Goal: Task Accomplishment & Management: Complete application form

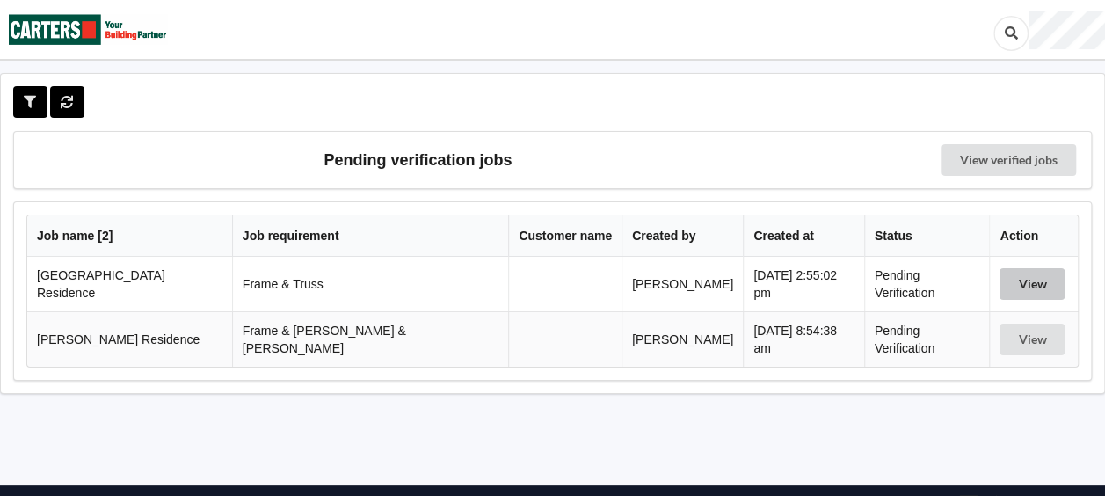
click at [1000, 284] on button "View" at bounding box center [1032, 284] width 65 height 32
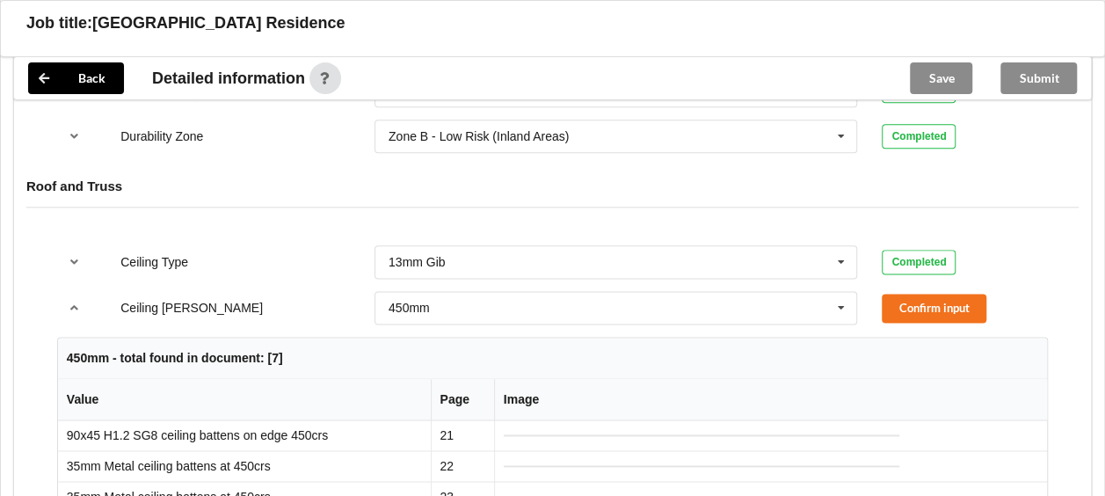
scroll to position [967, 0]
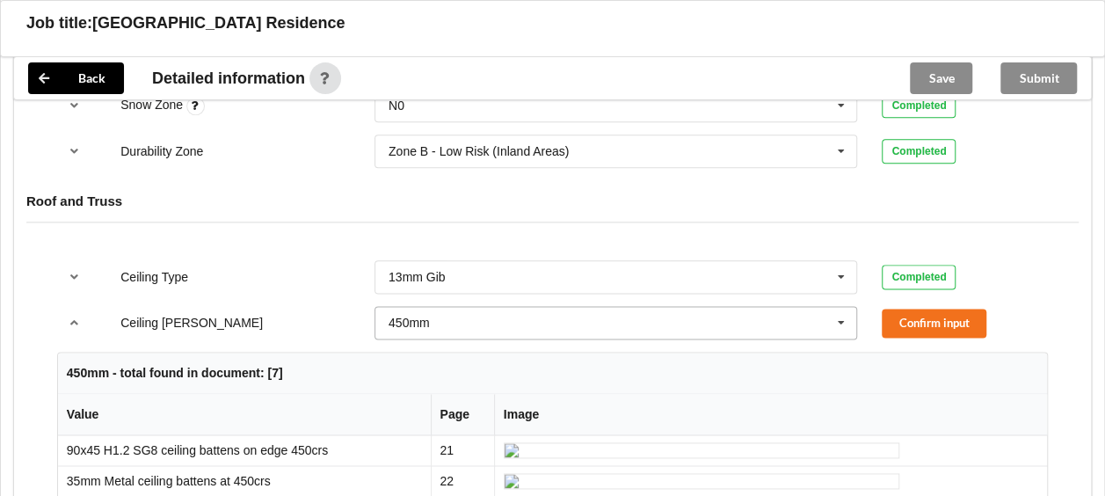
click at [842, 318] on icon at bounding box center [841, 323] width 26 height 33
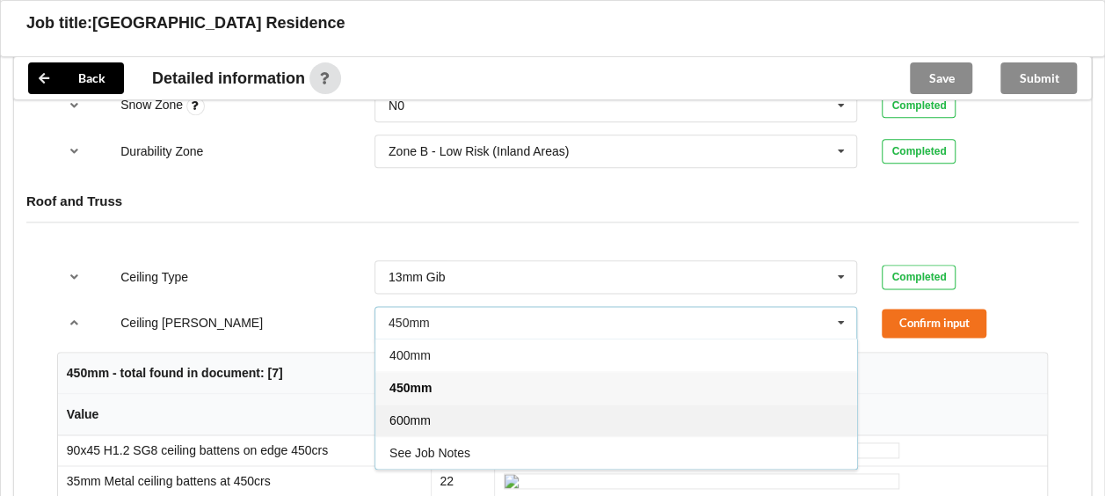
click at [511, 404] on div "600mm" at bounding box center [616, 420] width 482 height 33
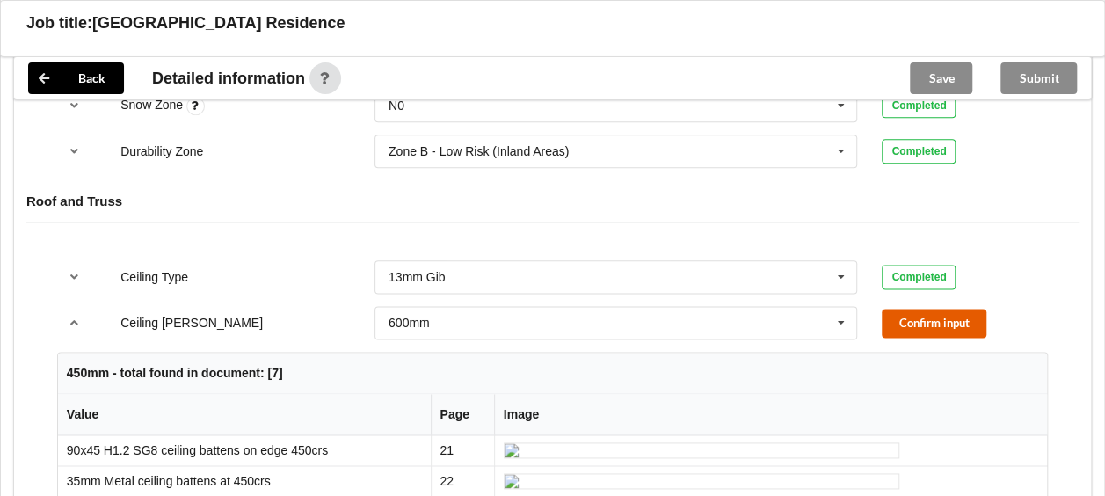
click at [971, 316] on button "Confirm input" at bounding box center [934, 323] width 105 height 29
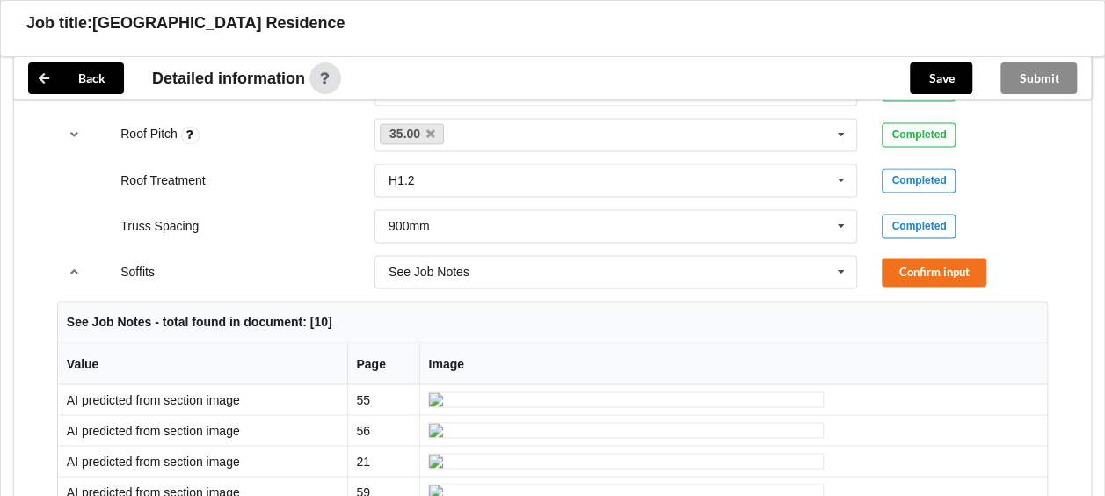
scroll to position [1319, 0]
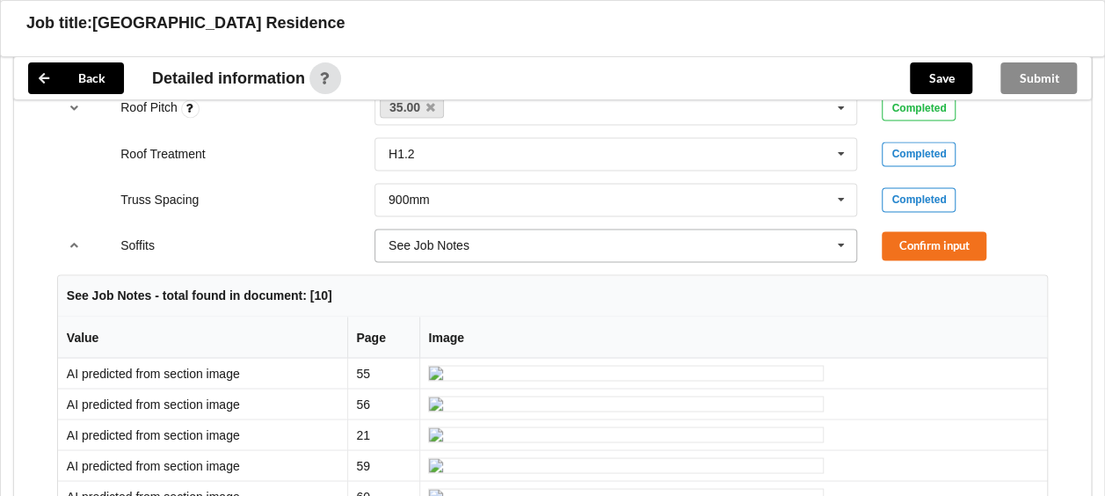
click at [837, 241] on icon at bounding box center [841, 245] width 26 height 33
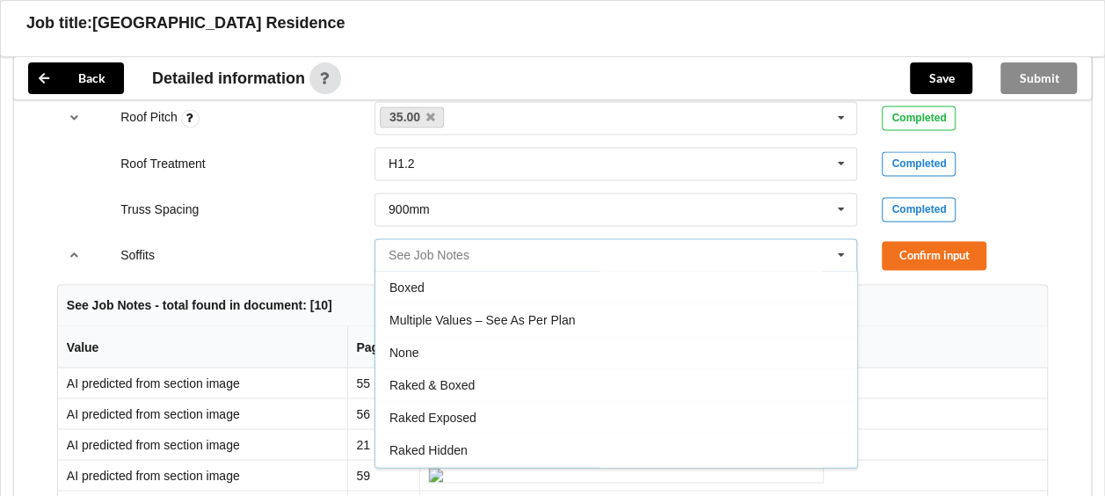
scroll to position [1231, 0]
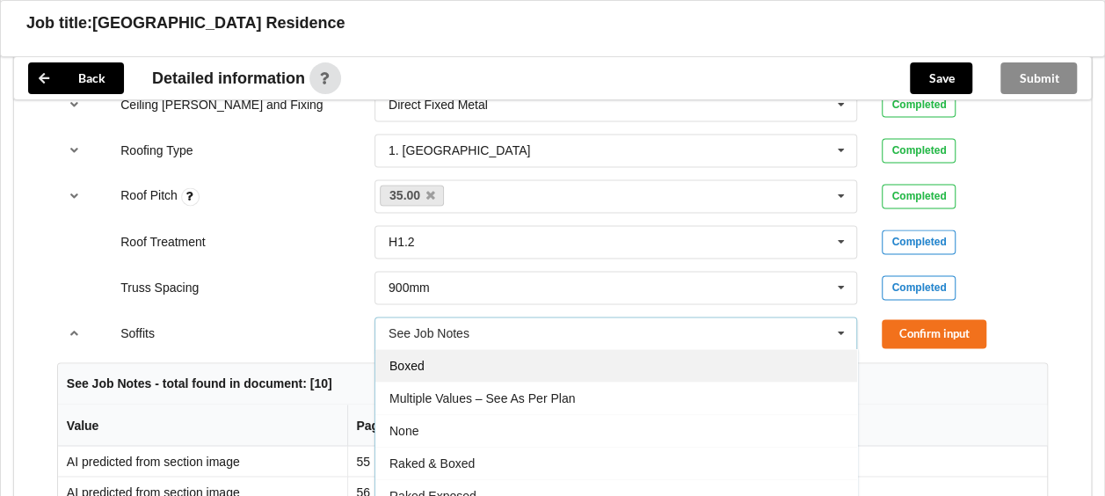
click at [428, 350] on div "Boxed" at bounding box center [616, 365] width 482 height 33
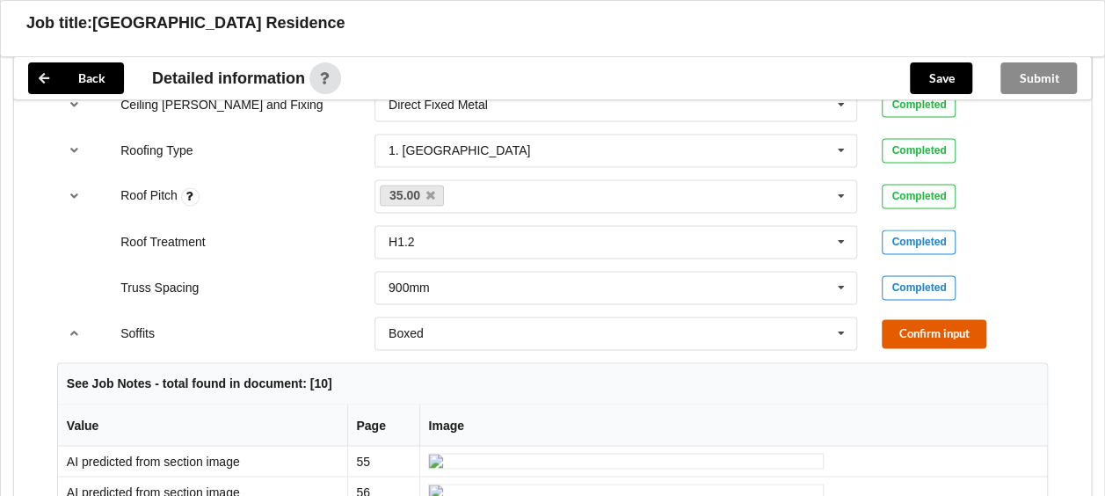
click at [901, 322] on button "Confirm input" at bounding box center [934, 333] width 105 height 29
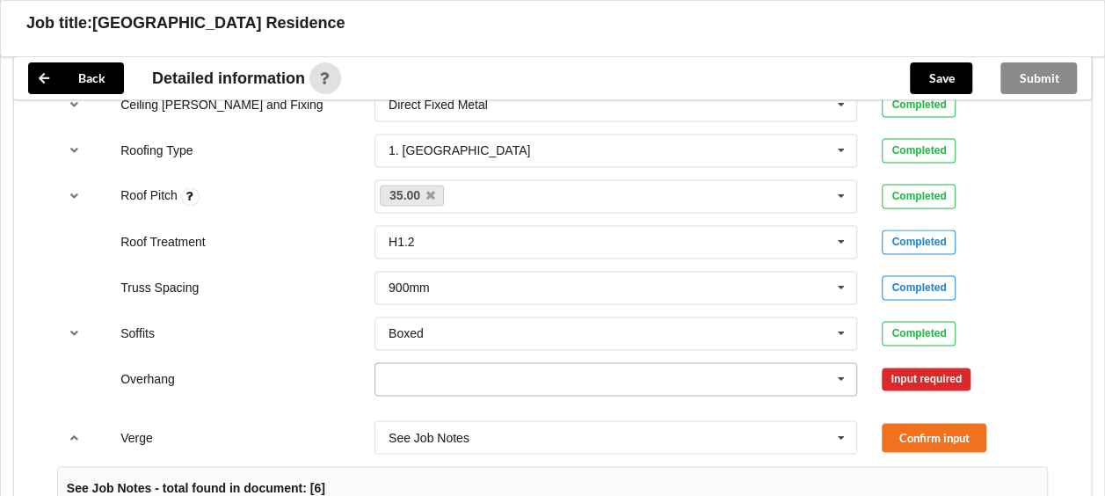
drag, startPoint x: 845, startPoint y: 376, endPoint x: 834, endPoint y: 374, distance: 10.9
click at [844, 376] on icon at bounding box center [841, 379] width 26 height 33
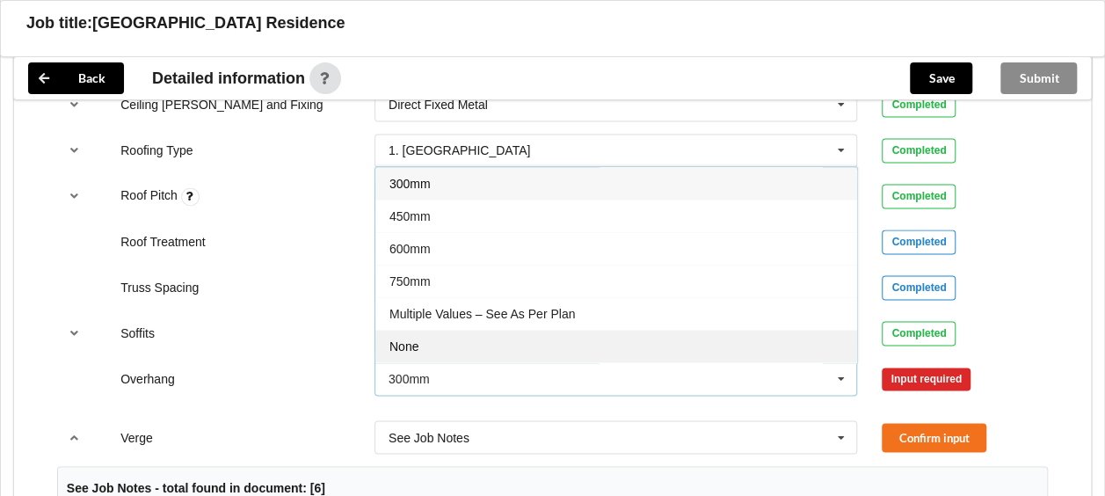
click at [584, 343] on div "None" at bounding box center [616, 346] width 482 height 33
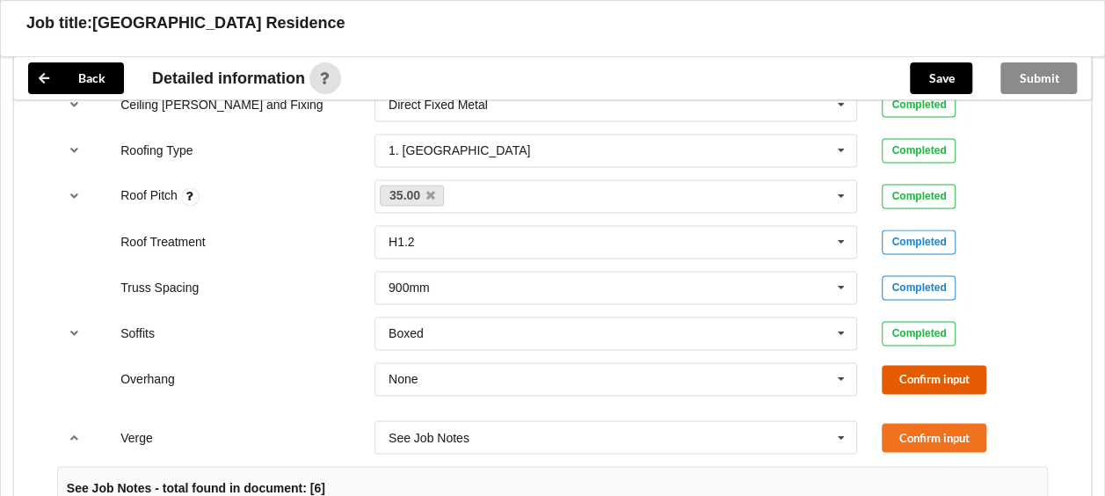
click at [928, 376] on button "Confirm input" at bounding box center [934, 379] width 105 height 29
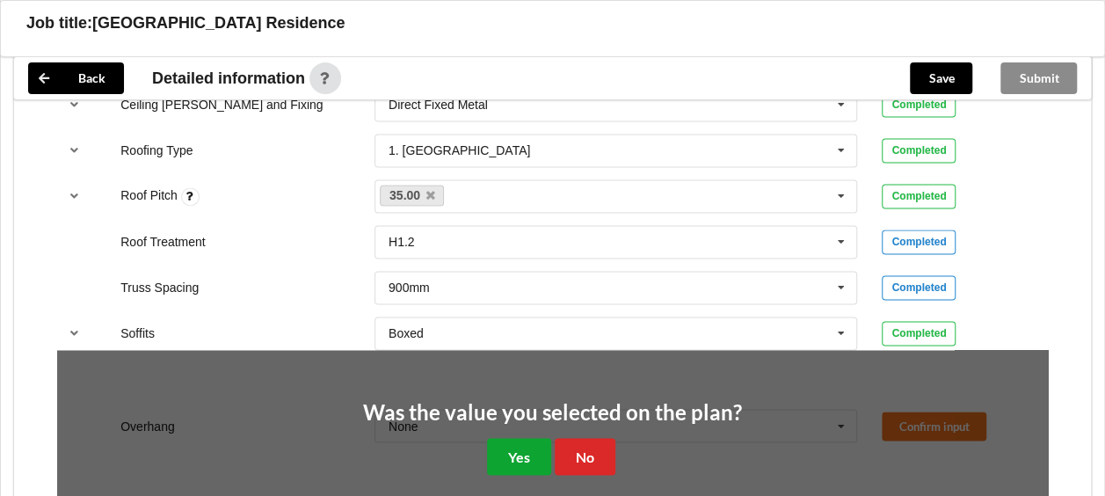
click at [529, 441] on button "Yes" at bounding box center [519, 456] width 64 height 36
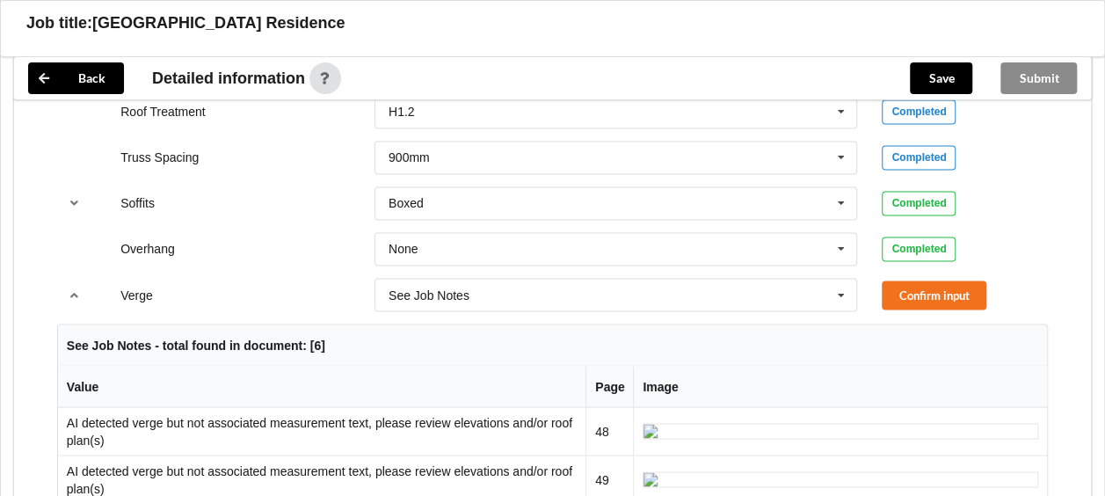
scroll to position [1407, 0]
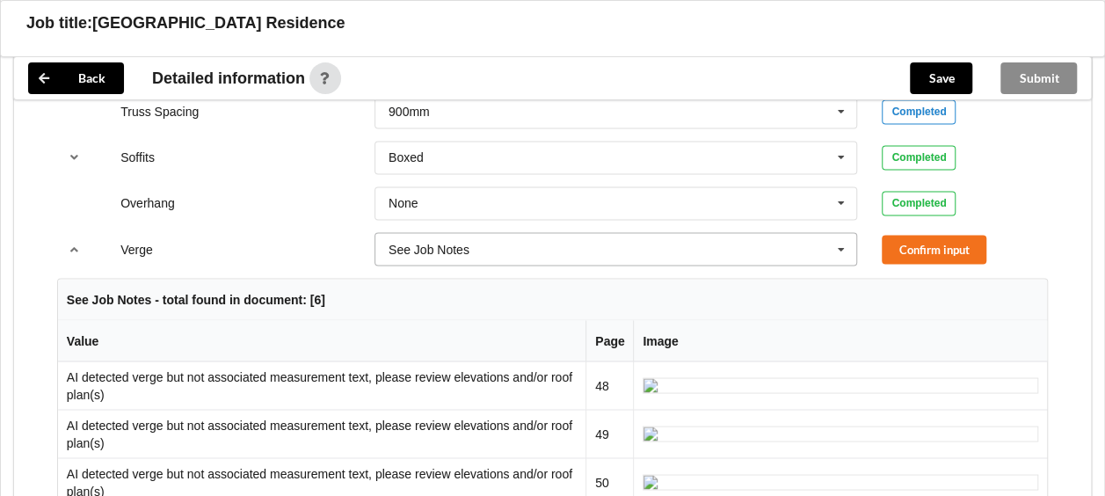
click at [853, 248] on icon at bounding box center [841, 249] width 26 height 33
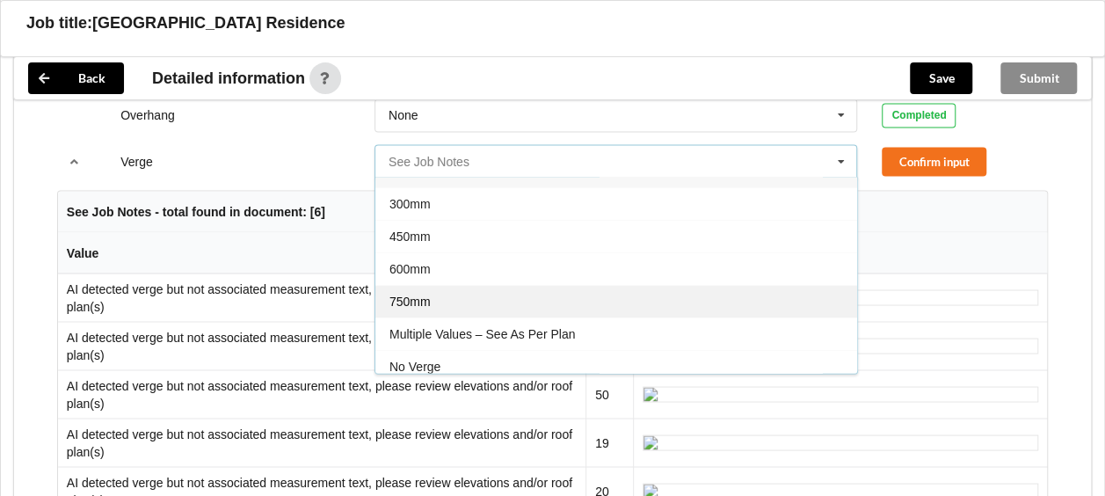
scroll to position [28, 0]
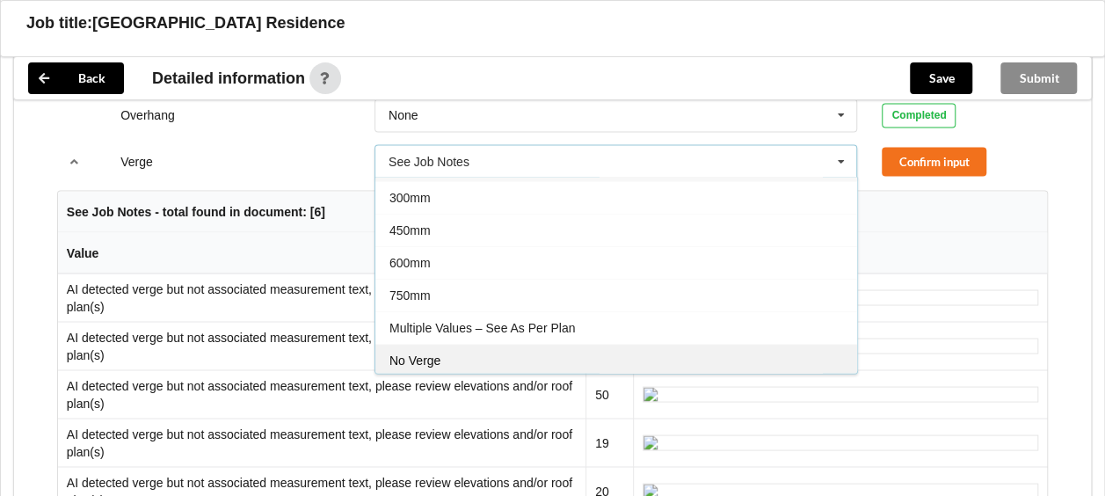
click at [431, 353] on span "No Verge" at bounding box center [414, 360] width 51 height 14
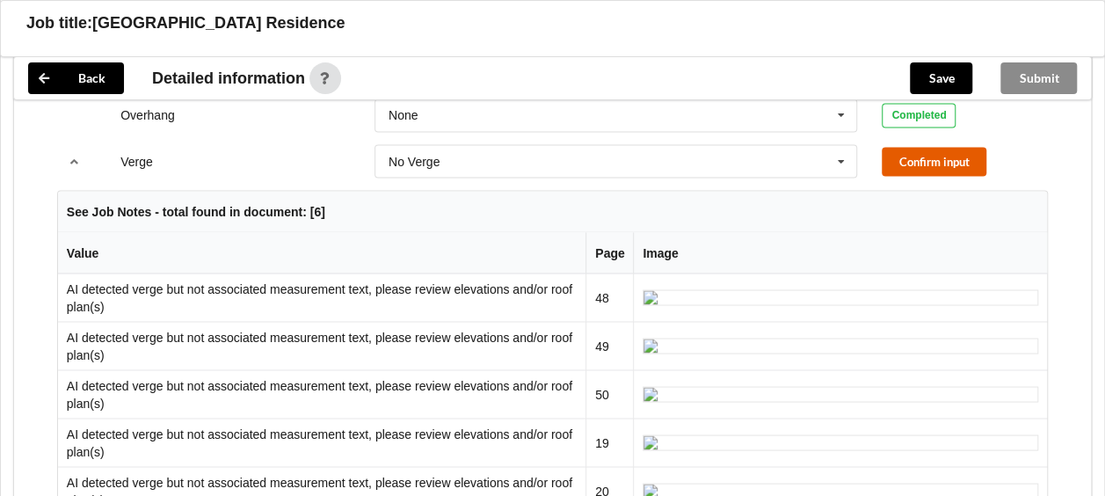
click at [908, 151] on button "Confirm input" at bounding box center [934, 161] width 105 height 29
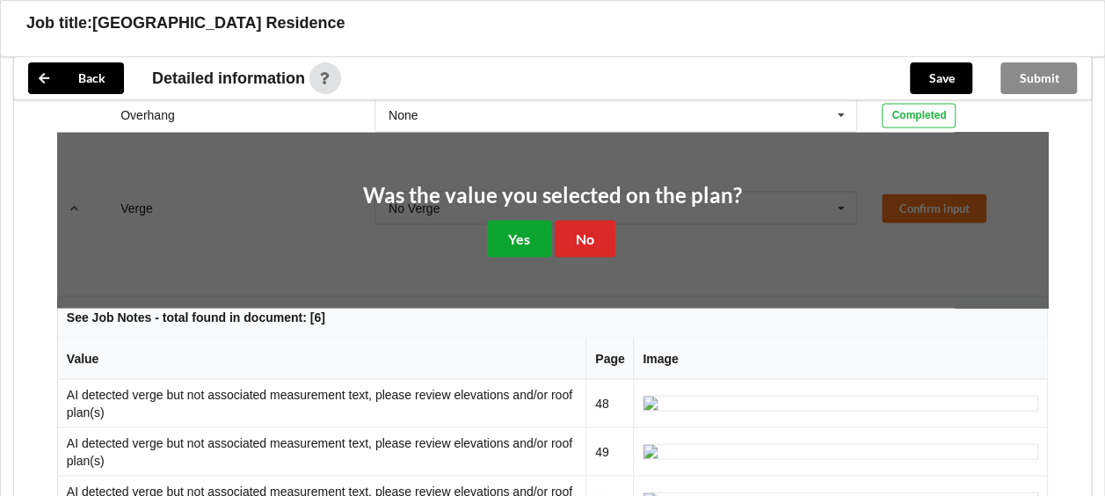
click at [531, 241] on button "Yes" at bounding box center [519, 238] width 64 height 36
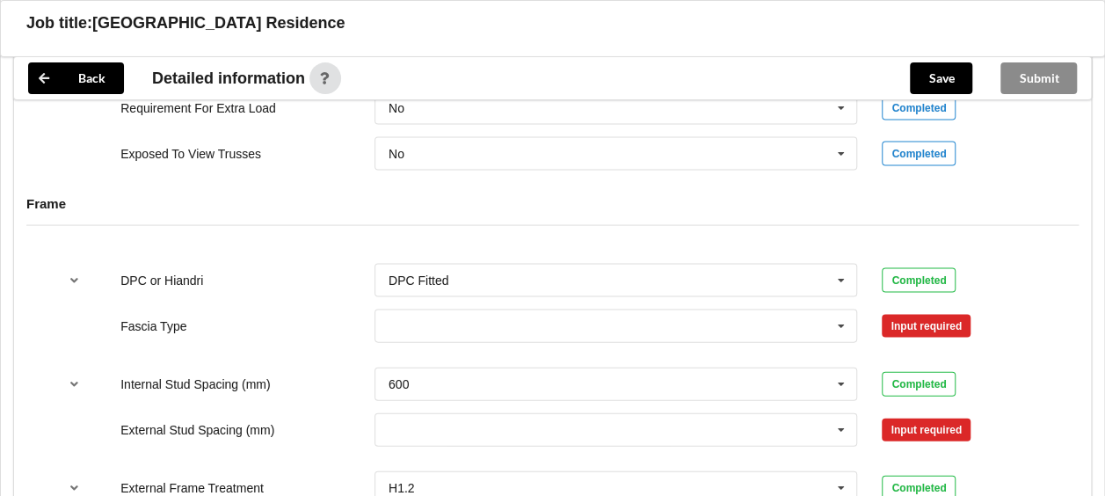
scroll to position [1758, 0]
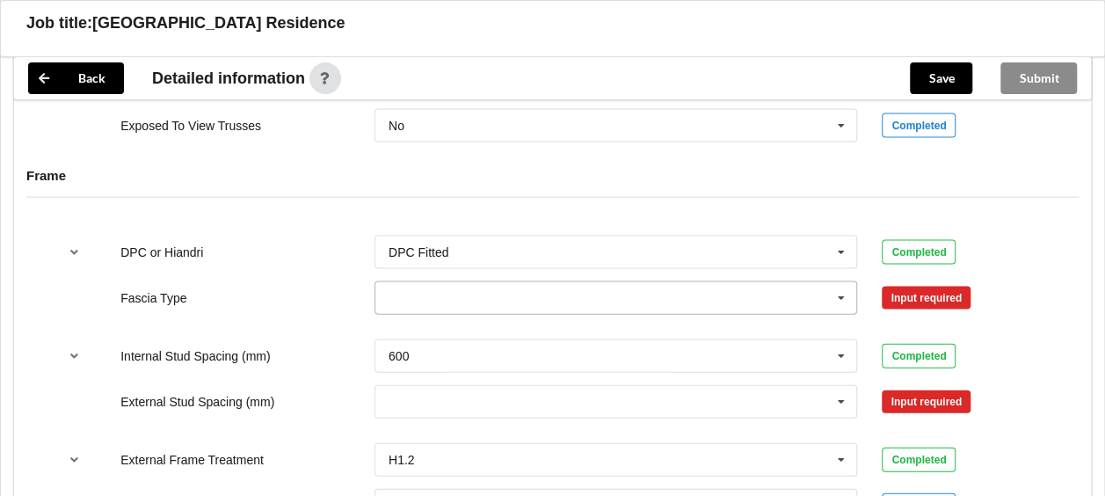
click at [851, 282] on icon at bounding box center [841, 298] width 26 height 33
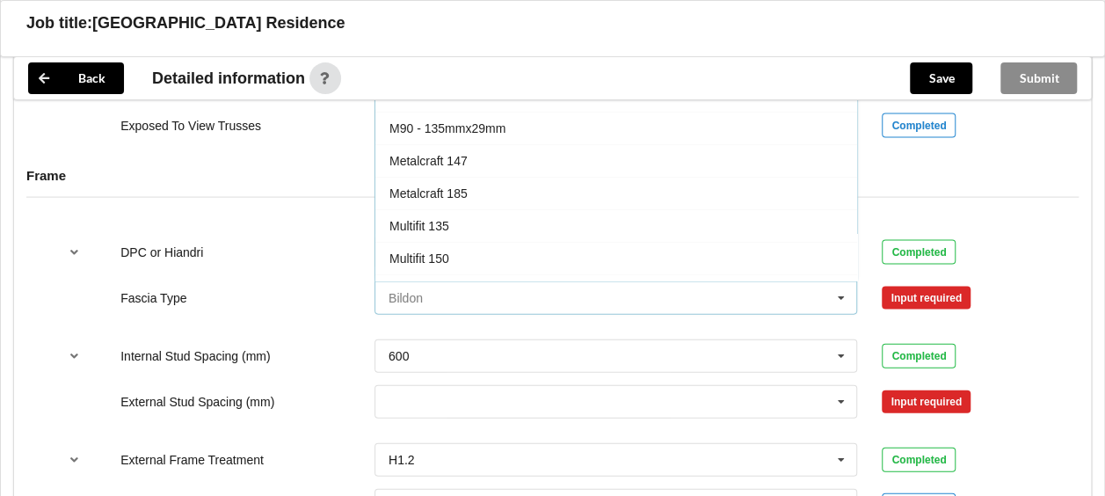
scroll to position [352, 0]
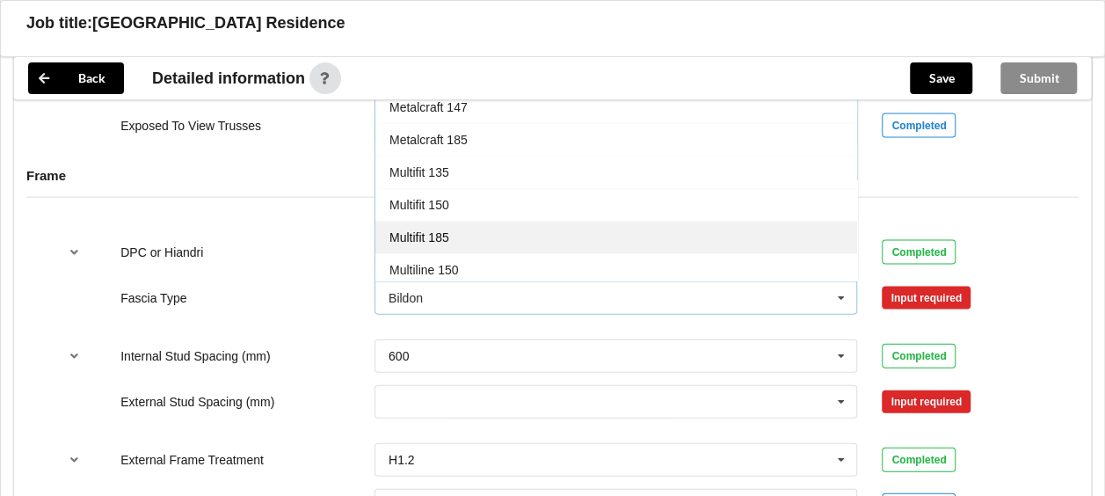
click at [550, 222] on div "Multifit 185" at bounding box center [616, 238] width 482 height 33
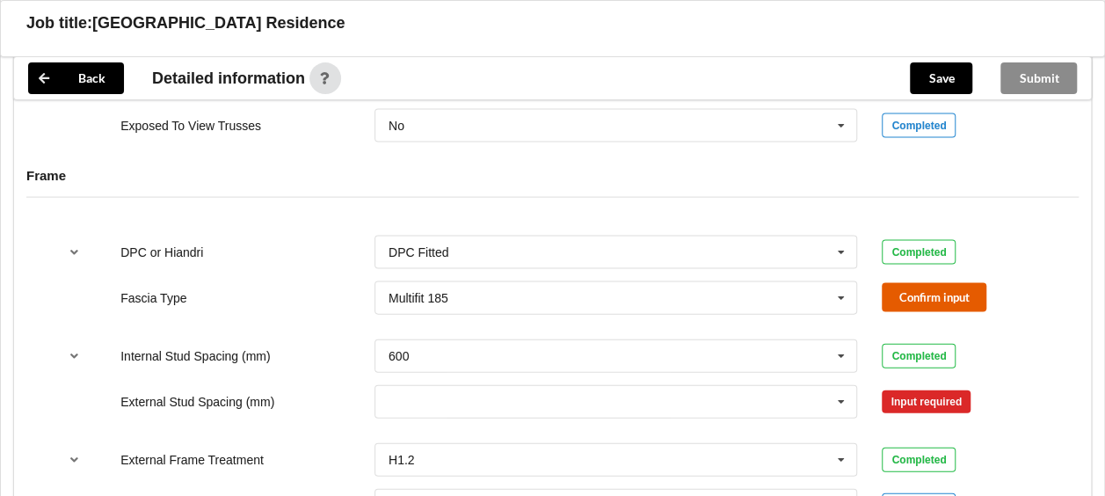
click at [965, 294] on button "Confirm input" at bounding box center [934, 297] width 105 height 29
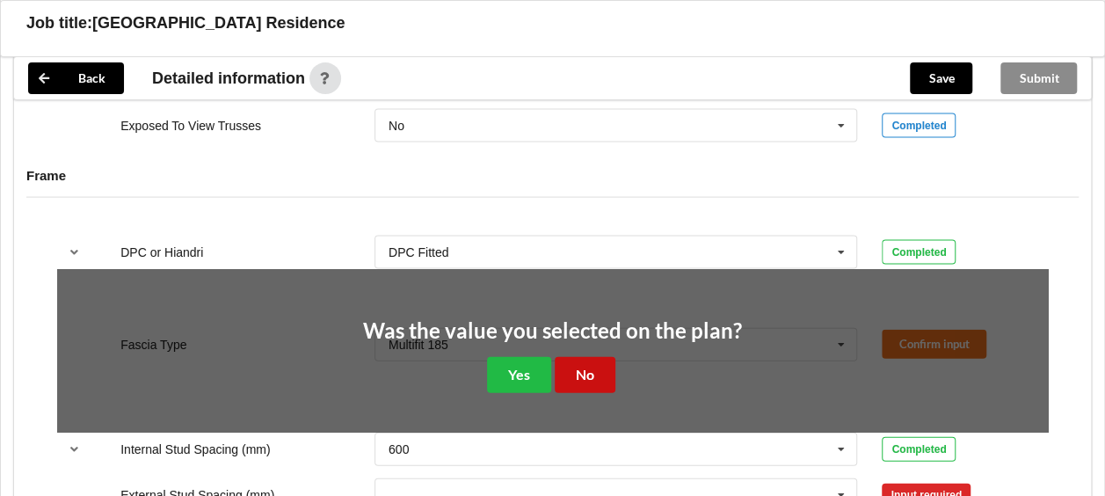
click at [589, 374] on button "No" at bounding box center [585, 375] width 61 height 36
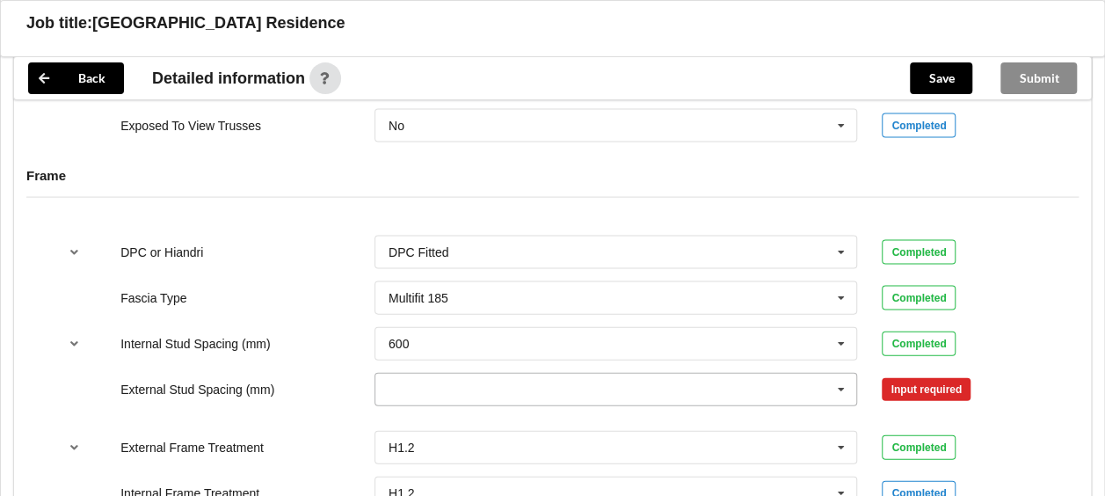
click at [834, 383] on icon at bounding box center [841, 390] width 26 height 33
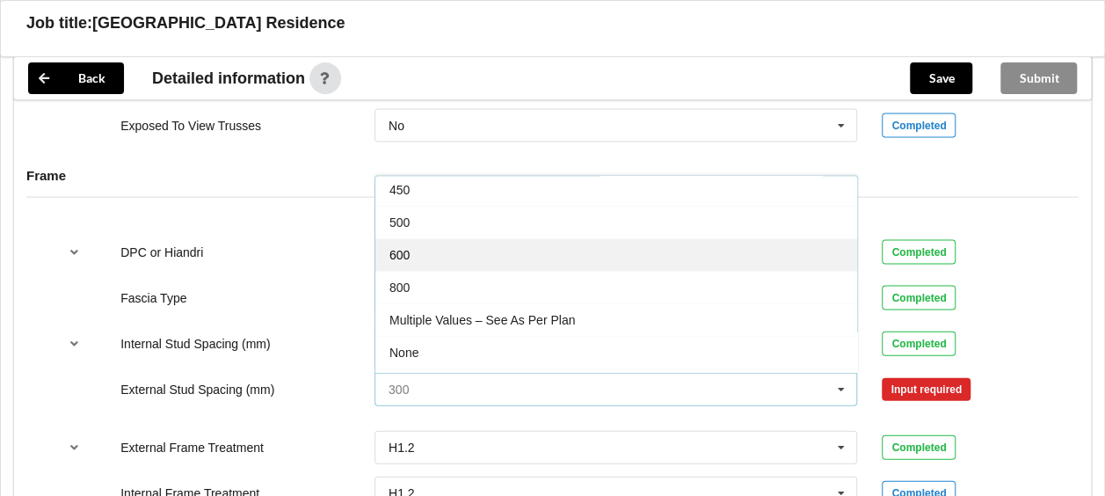
scroll to position [93, 0]
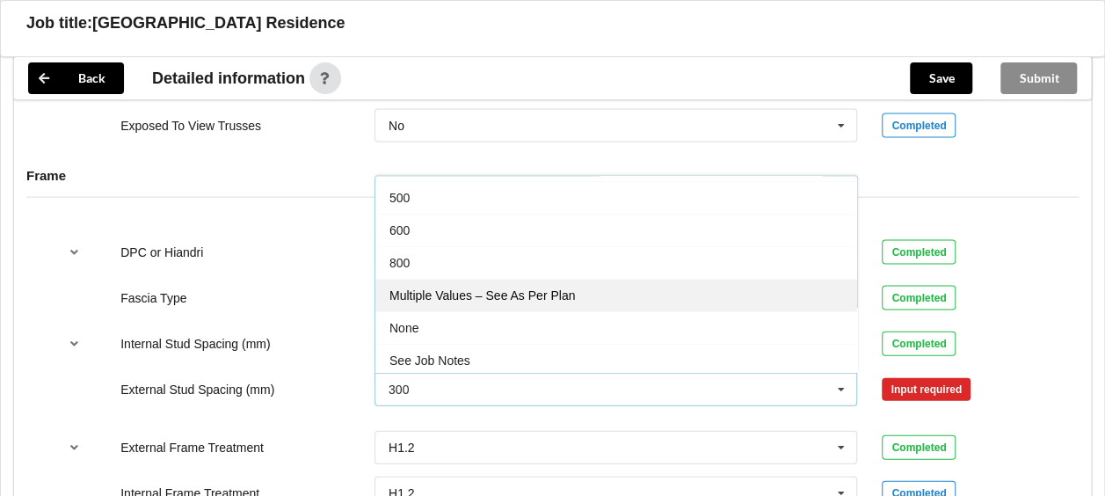
click at [507, 288] on span "Multiple Values – See As Per Plan" at bounding box center [481, 295] width 185 height 14
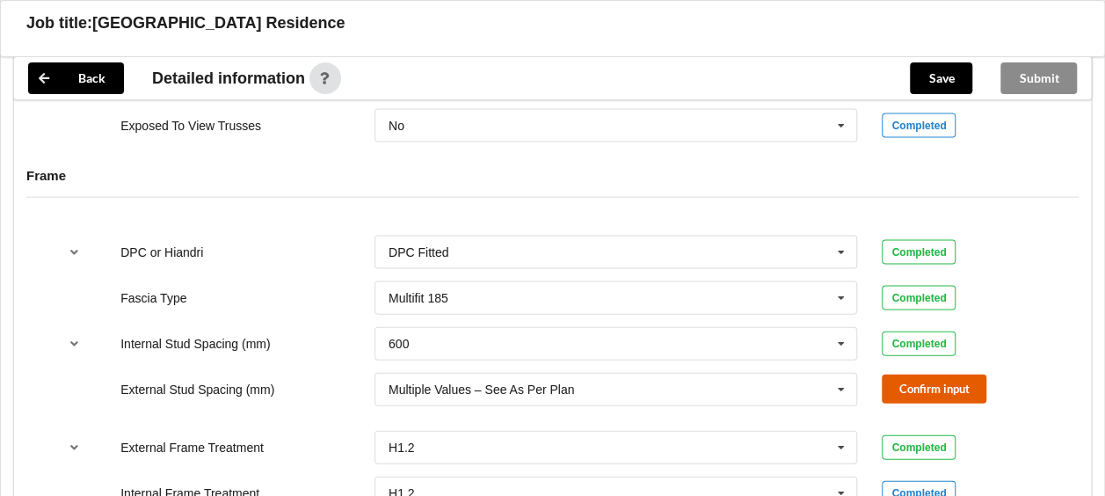
click at [910, 383] on button "Confirm input" at bounding box center [934, 388] width 105 height 29
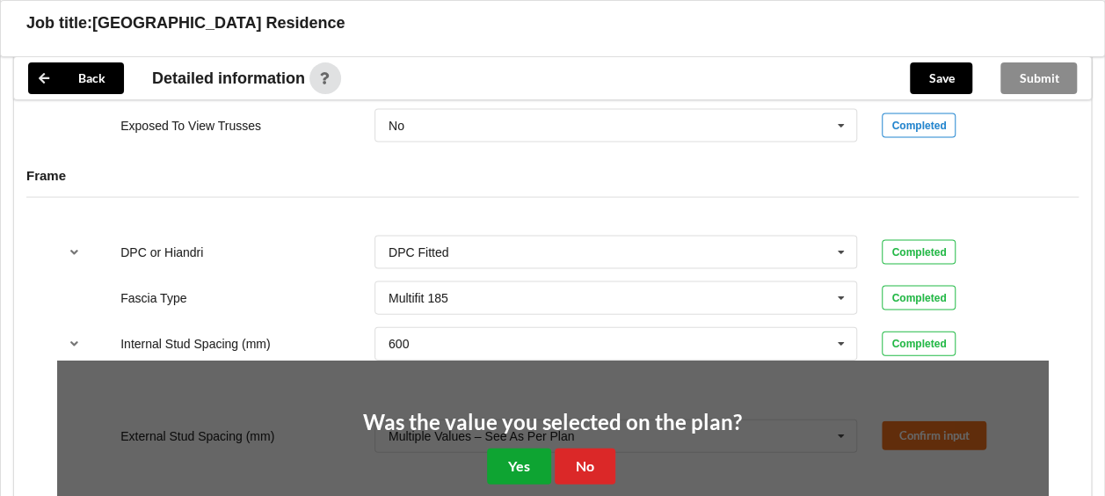
click at [501, 459] on button "Yes" at bounding box center [519, 466] width 64 height 36
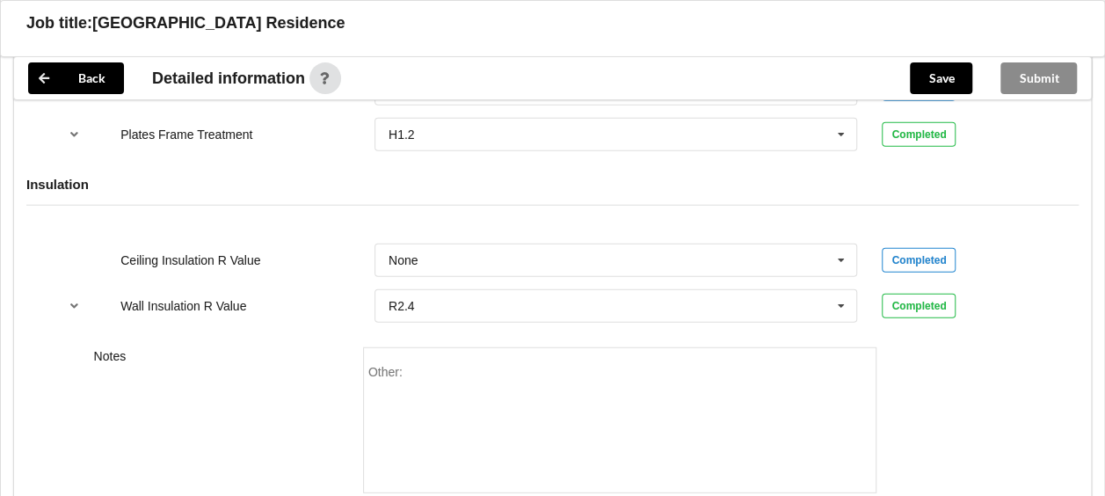
scroll to position [2198, 0]
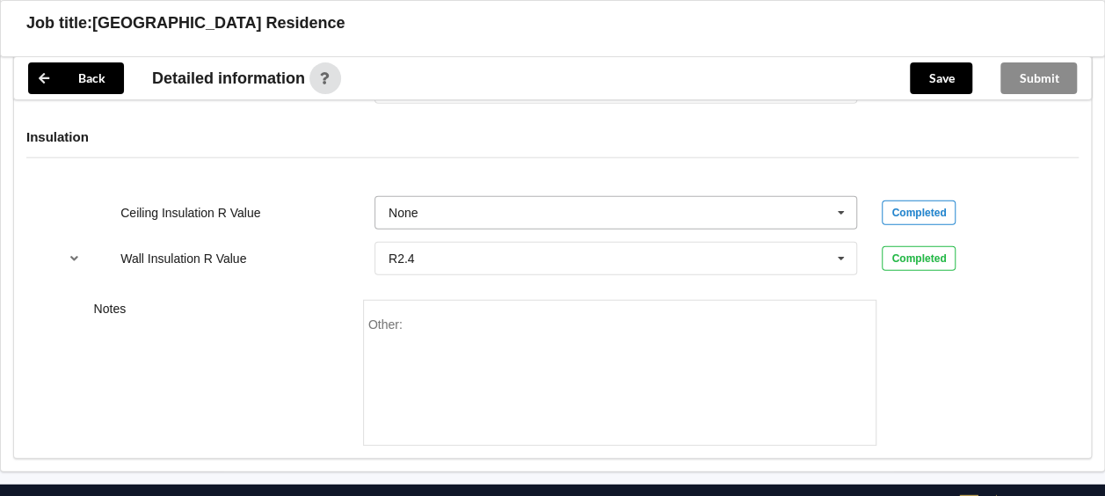
click at [846, 204] on icon at bounding box center [841, 213] width 26 height 33
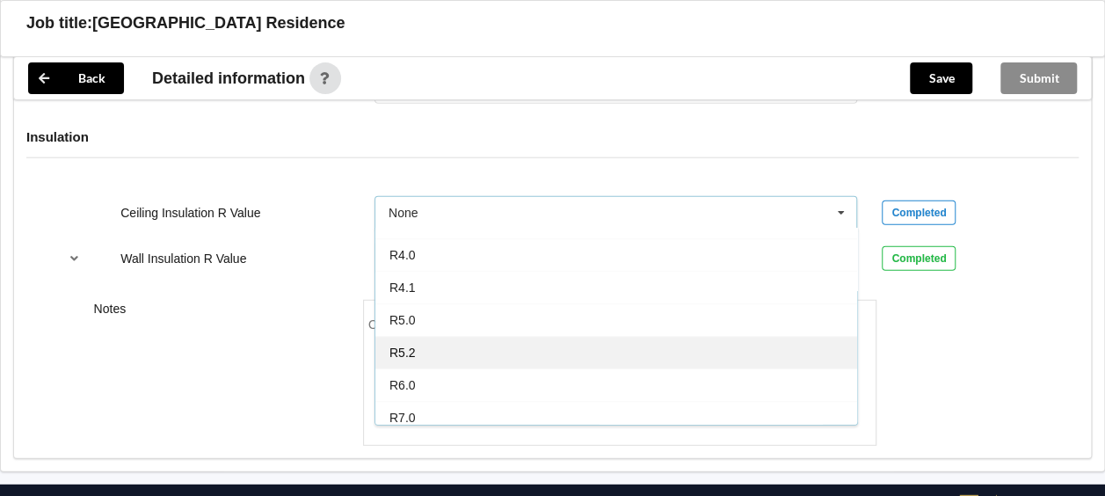
click at [531, 336] on div "R5.2" at bounding box center [616, 352] width 482 height 33
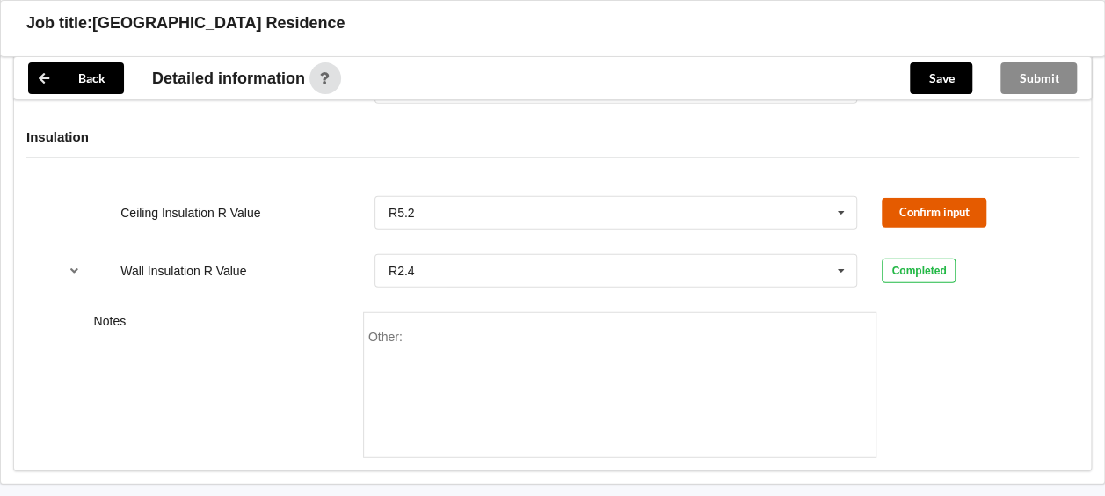
click at [917, 207] on button "Confirm input" at bounding box center [934, 212] width 105 height 29
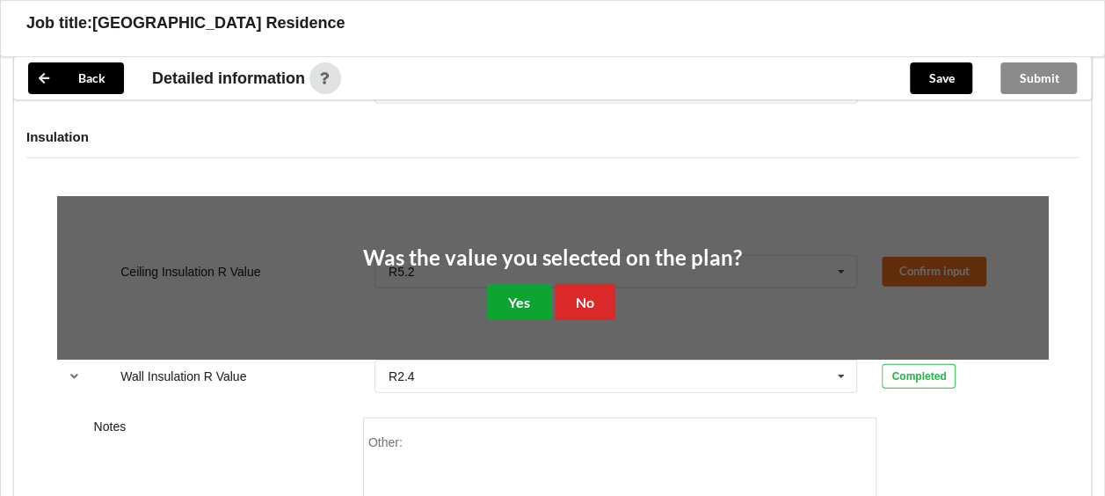
click at [534, 297] on button "Yes" at bounding box center [519, 302] width 64 height 36
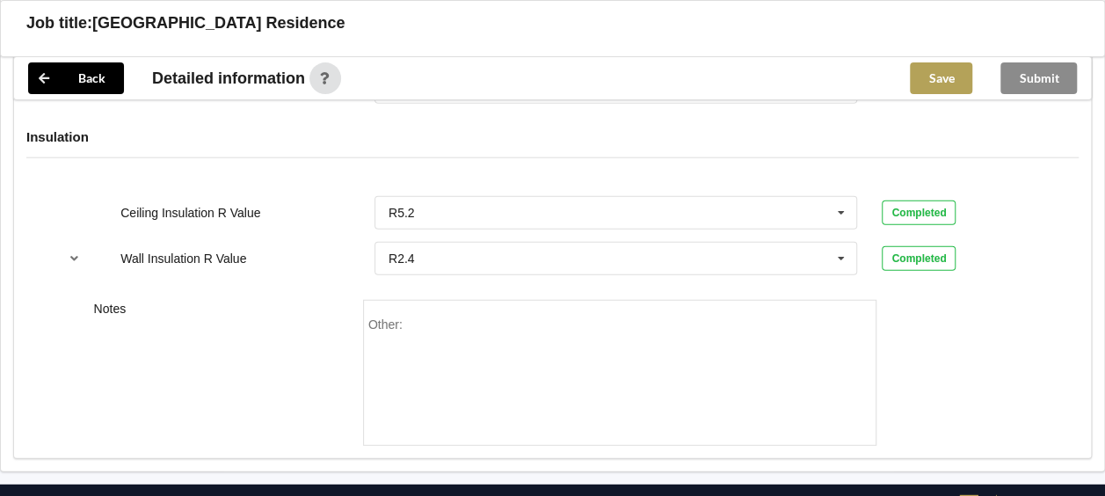
click at [949, 72] on button "Save" at bounding box center [941, 78] width 62 height 32
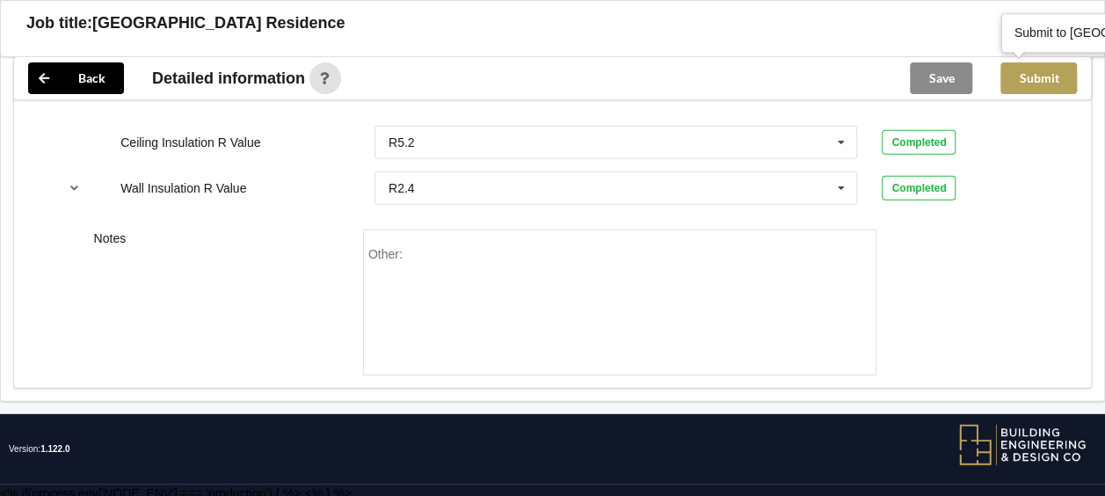
click at [1044, 81] on button "Submit" at bounding box center [1038, 78] width 76 height 32
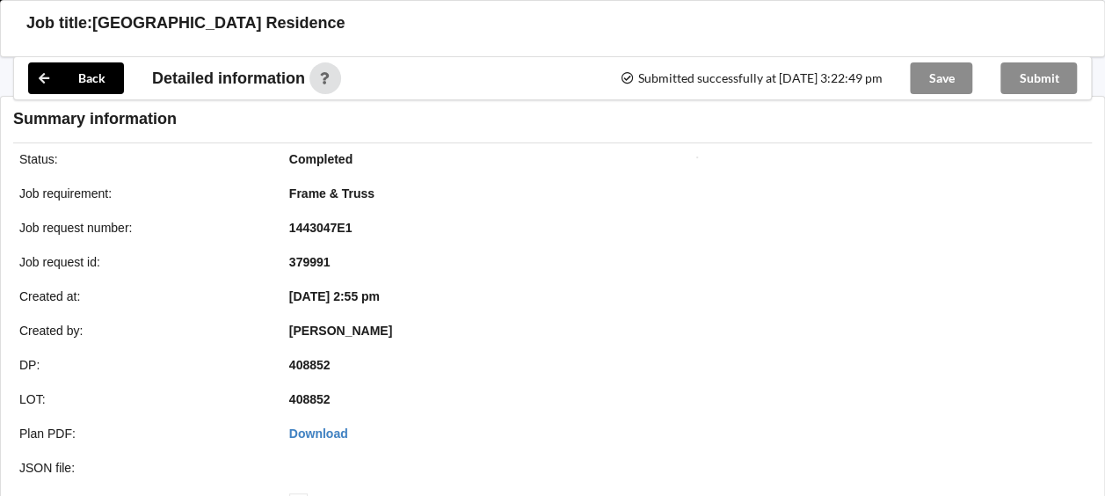
scroll to position [2187, 0]
